Goal: Task Accomplishment & Management: Complete application form

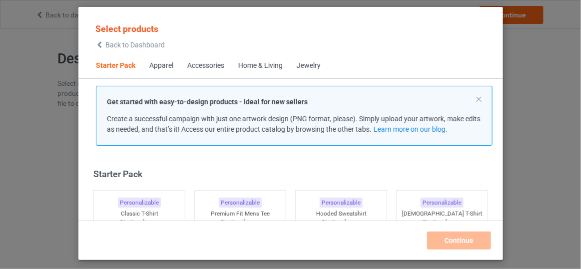
scroll to position [12, 0]
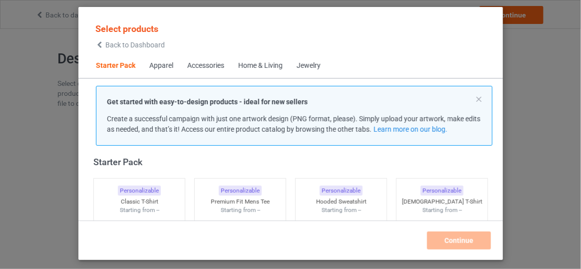
click at [103, 47] on icon at bounding box center [99, 44] width 8 height 7
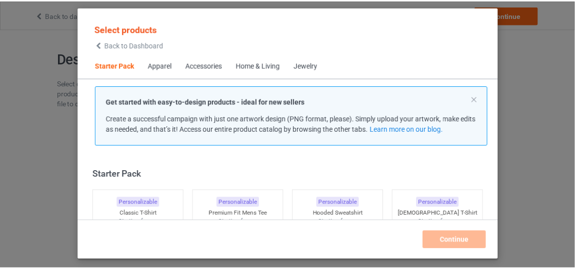
scroll to position [12, 0]
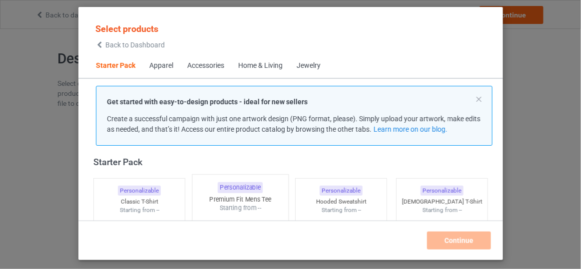
click at [257, 206] on div "Starting from --" at bounding box center [240, 208] width 96 height 8
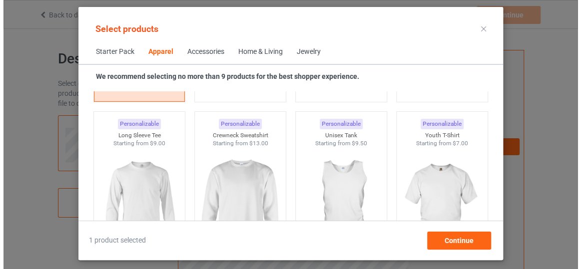
scroll to position [703, 0]
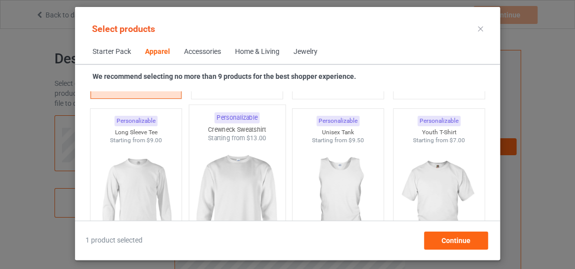
click at [194, 199] on img at bounding box center [237, 201] width 94 height 117
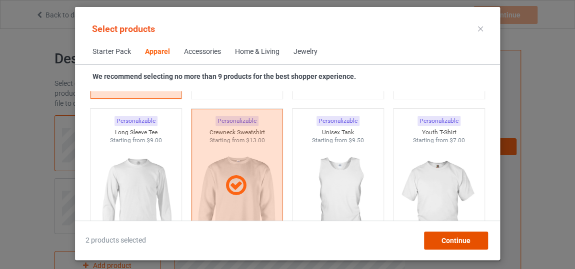
click at [438, 239] on div "Continue" at bounding box center [456, 241] width 64 height 18
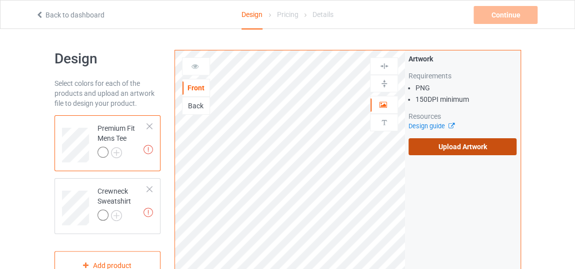
click at [446, 143] on label "Upload Artwork" at bounding box center [462, 146] width 108 height 17
click at [0, 0] on input "Upload Artwork" at bounding box center [0, 0] width 0 height 0
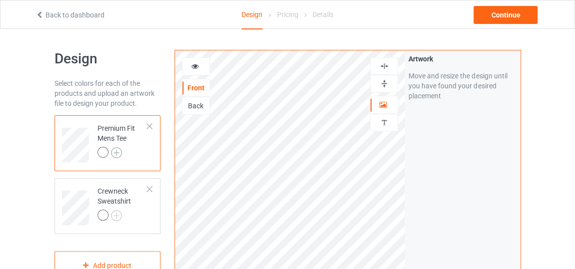
click at [118, 155] on img at bounding box center [116, 152] width 11 height 11
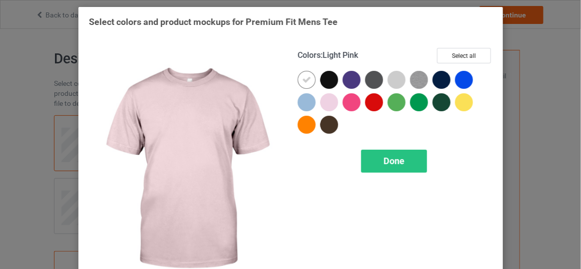
click at [326, 108] on div at bounding box center [329, 102] width 18 height 18
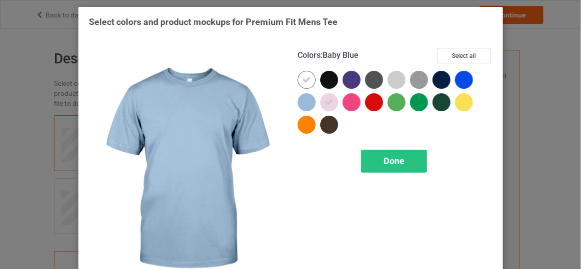
click at [306, 104] on div at bounding box center [307, 102] width 18 height 18
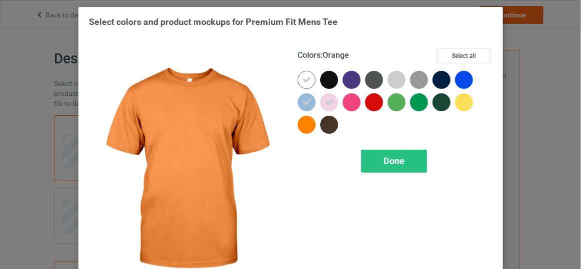
click at [301, 120] on div at bounding box center [307, 125] width 18 height 18
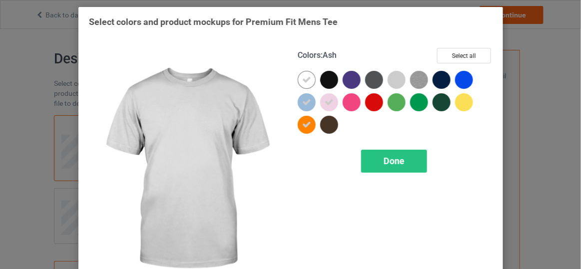
click at [391, 80] on div at bounding box center [397, 80] width 18 height 18
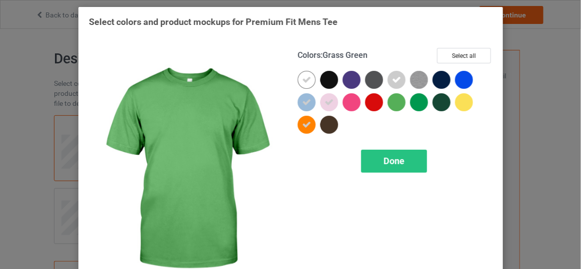
click at [399, 99] on div at bounding box center [397, 102] width 18 height 18
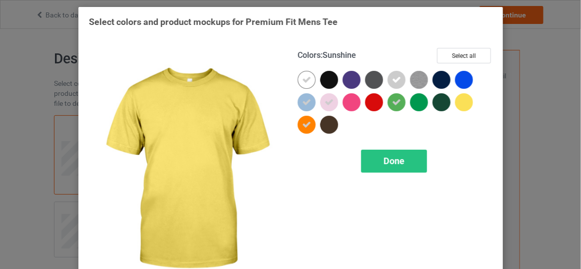
click at [466, 99] on div at bounding box center [464, 102] width 18 height 18
click at [390, 162] on span "Done" at bounding box center [393, 161] width 21 height 10
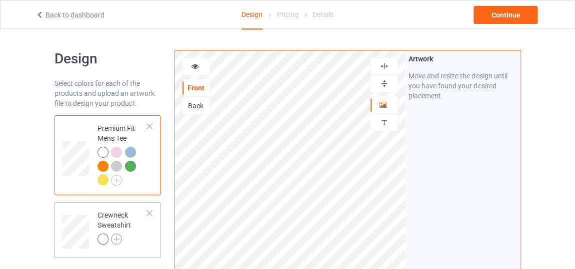
click at [115, 238] on img at bounding box center [116, 239] width 11 height 11
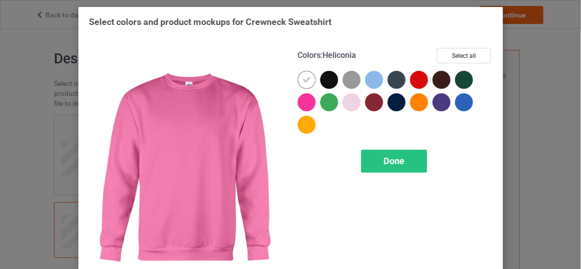
click at [299, 104] on div at bounding box center [307, 102] width 18 height 18
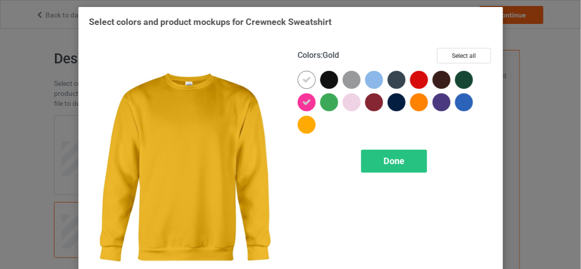
click at [298, 128] on div at bounding box center [307, 125] width 18 height 18
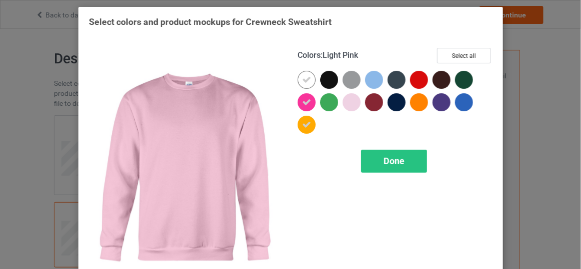
click at [353, 104] on div at bounding box center [352, 102] width 18 height 18
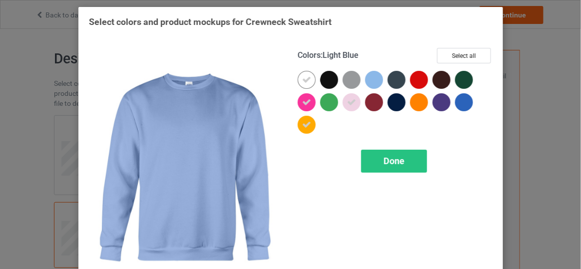
click at [373, 81] on div at bounding box center [374, 80] width 18 height 18
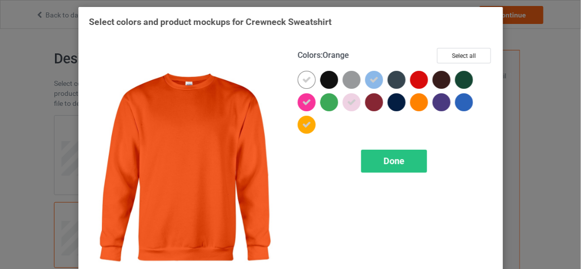
click at [413, 101] on div at bounding box center [419, 102] width 18 height 18
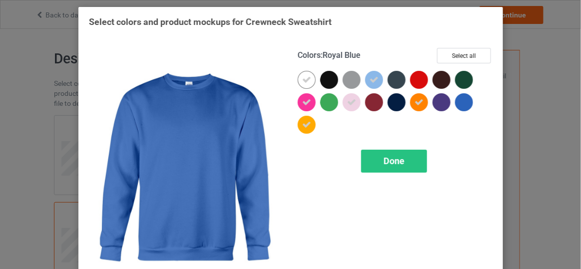
click at [459, 101] on div at bounding box center [464, 102] width 18 height 18
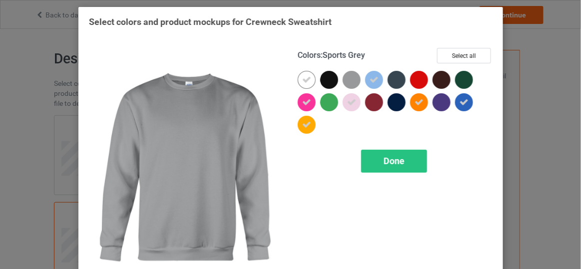
click at [352, 84] on div at bounding box center [352, 80] width 18 height 18
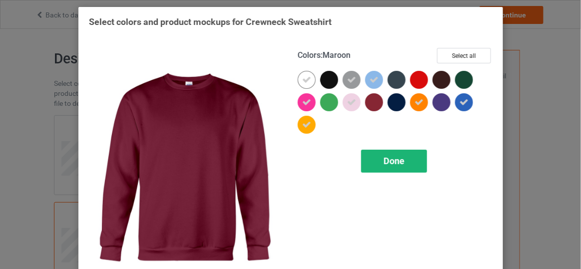
click at [394, 153] on div "Done" at bounding box center [394, 161] width 66 height 23
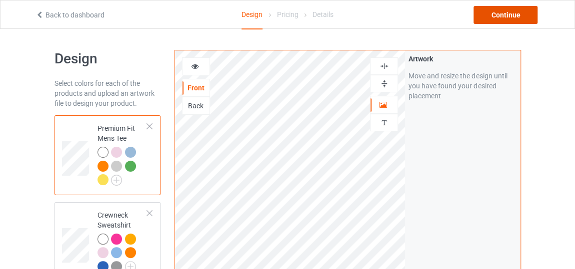
click at [501, 18] on div "Continue" at bounding box center [505, 15] width 64 height 18
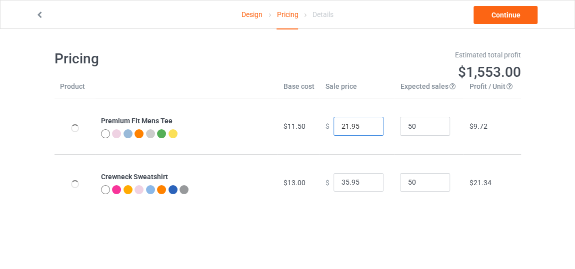
click at [366, 129] on input "21.95" at bounding box center [358, 126] width 50 height 19
click at [366, 129] on input "20.95" at bounding box center [358, 126] width 50 height 19
click at [366, 129] on input "19.95" at bounding box center [358, 126] width 50 height 19
type input "18.95"
click at [366, 129] on input "18.95" at bounding box center [358, 126] width 50 height 19
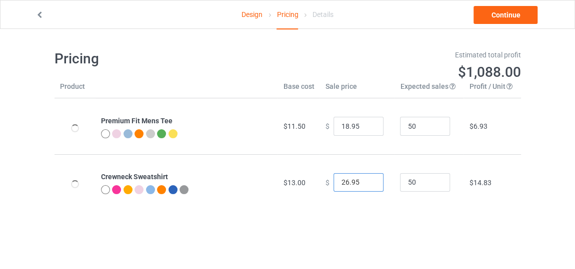
click at [366, 184] on input "26.95" at bounding box center [358, 182] width 50 height 19
click at [366, 184] on input "25.95" at bounding box center [358, 182] width 50 height 19
click at [366, 184] on input "24.95" at bounding box center [358, 182] width 50 height 19
type input "23.95"
click at [366, 184] on input "23.95" at bounding box center [358, 182] width 50 height 19
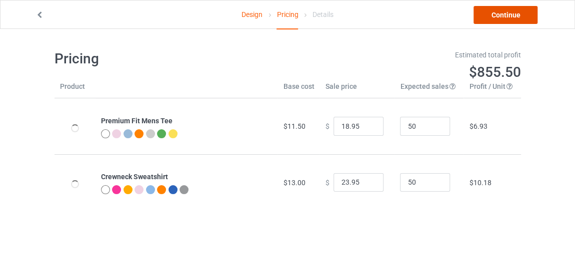
click at [489, 15] on link "Continue" at bounding box center [505, 15] width 64 height 18
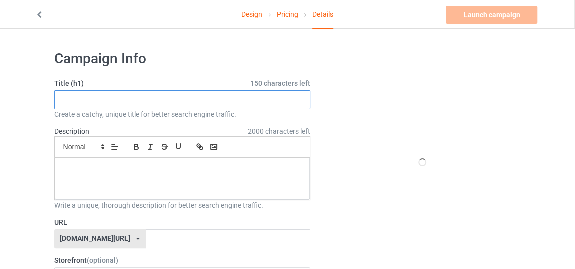
click at [292, 103] on input "text" at bounding box center [182, 99] width 256 height 19
click at [37, 14] on icon at bounding box center [39, 13] width 8 height 7
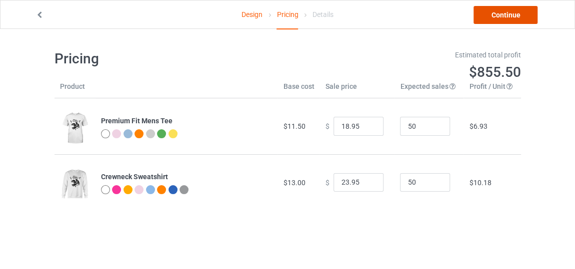
click at [487, 15] on link "Continue" at bounding box center [505, 15] width 64 height 18
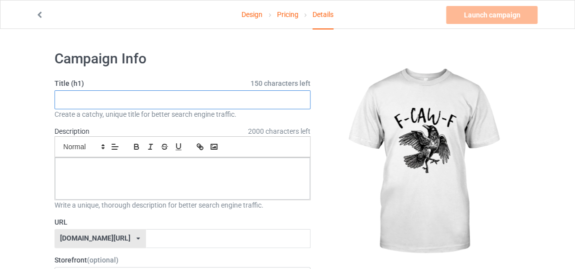
click at [217, 97] on input "text" at bounding box center [182, 99] width 256 height 19
type input "new style dance bird black"
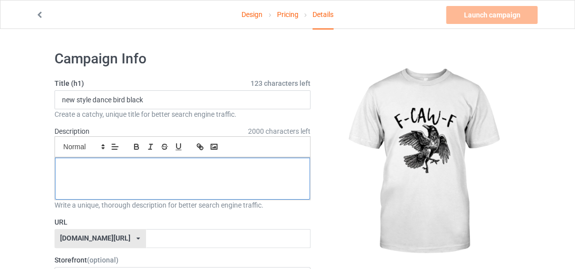
click at [204, 162] on div at bounding box center [182, 179] width 255 height 42
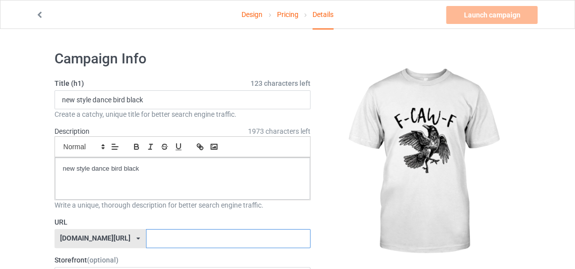
click at [205, 242] on input "text" at bounding box center [228, 238] width 164 height 19
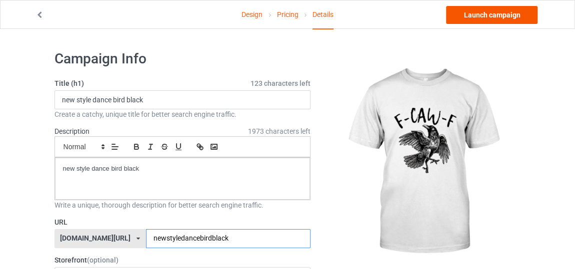
type input "newstyledancebirdblack"
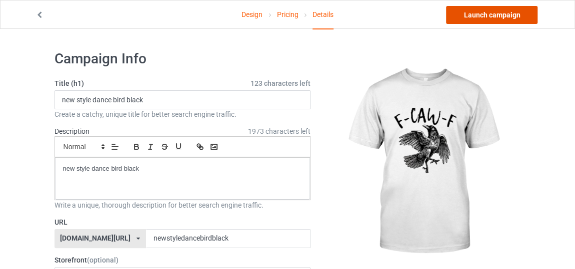
click at [488, 16] on link "Launch campaign" at bounding box center [491, 15] width 91 height 18
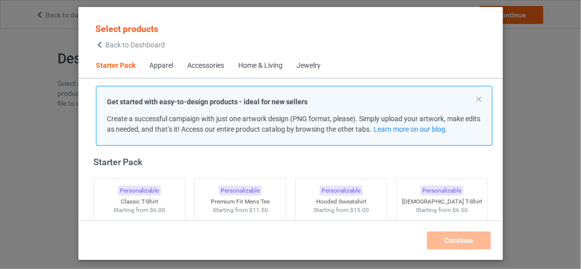
click at [114, 42] on span "Back to Dashboard" at bounding box center [134, 45] width 59 height 8
